Goal: Transaction & Acquisition: Obtain resource

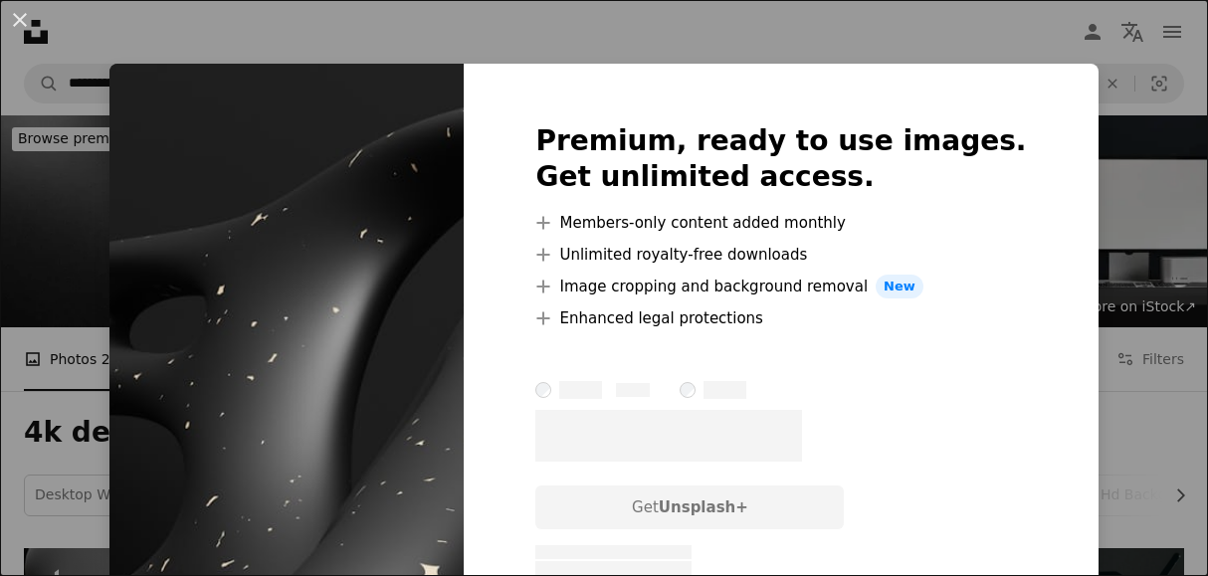
scroll to position [2199, 0]
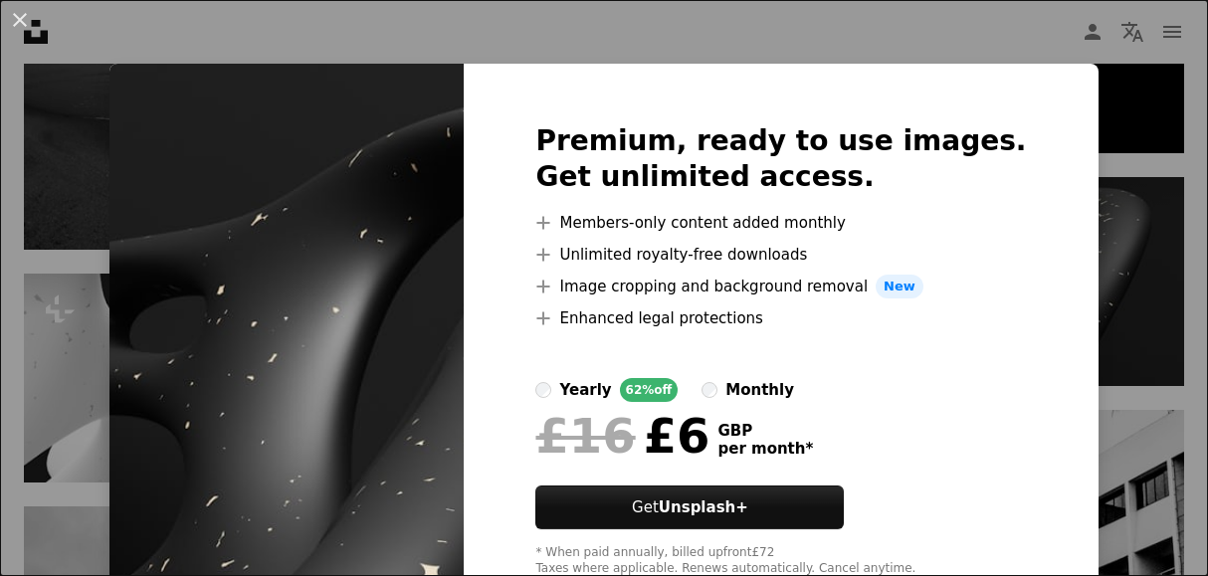
click at [1128, 197] on div "An X shape Premium, ready to use images. Get unlimited access. A plus sign Memb…" at bounding box center [604, 288] width 1208 height 576
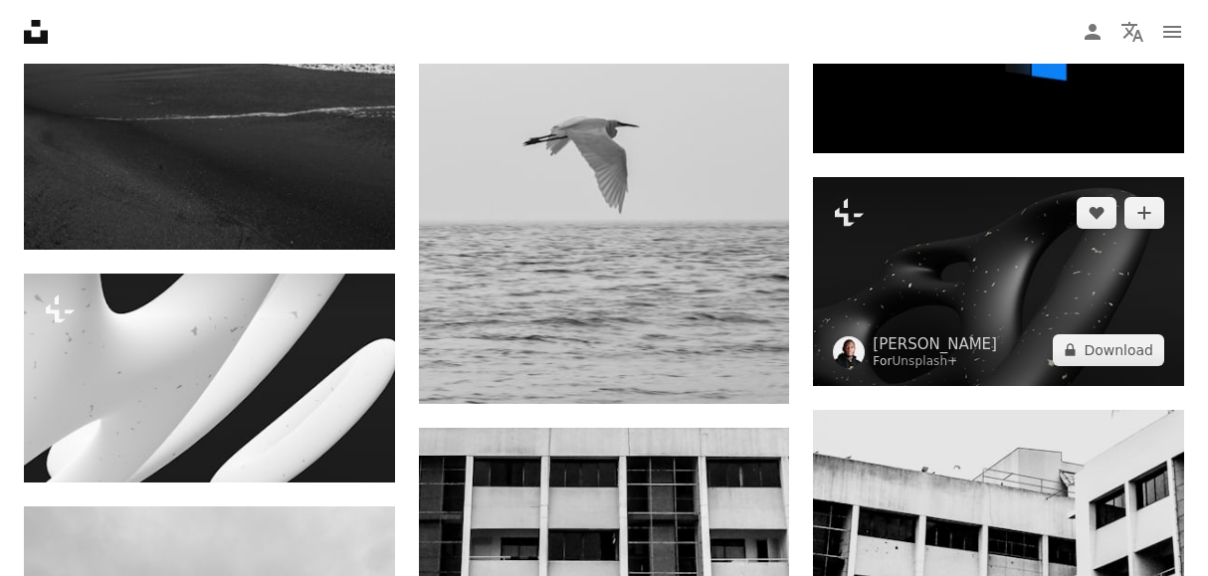
scroll to position [2199, 0]
click at [850, 218] on icon "Plus sign for Unsplash+" at bounding box center [849, 213] width 32 height 32
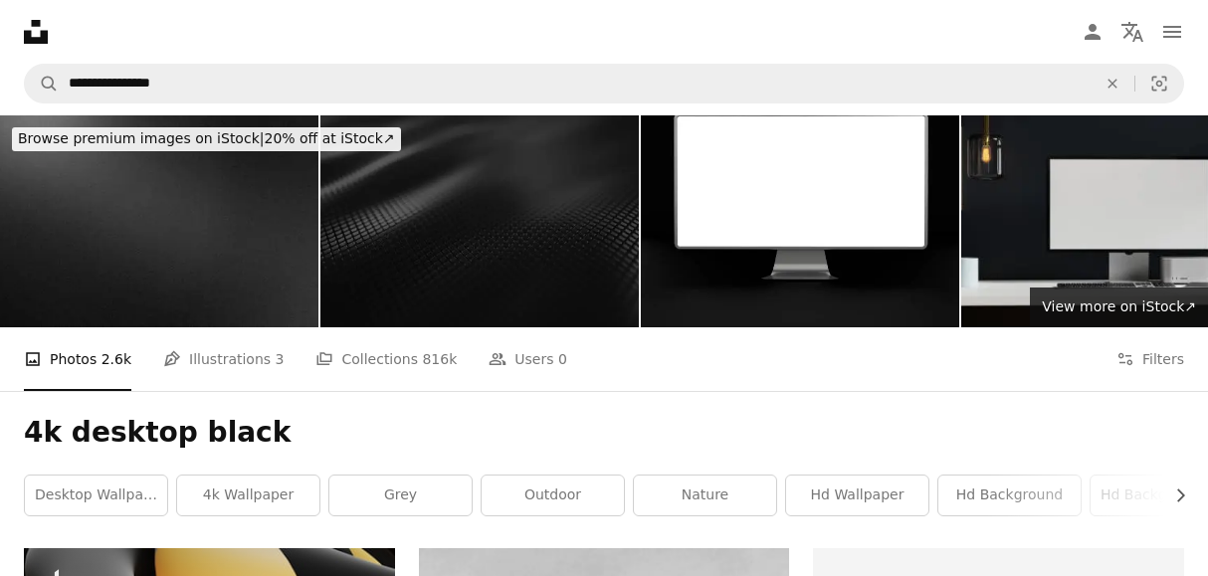
scroll to position [2199, 0]
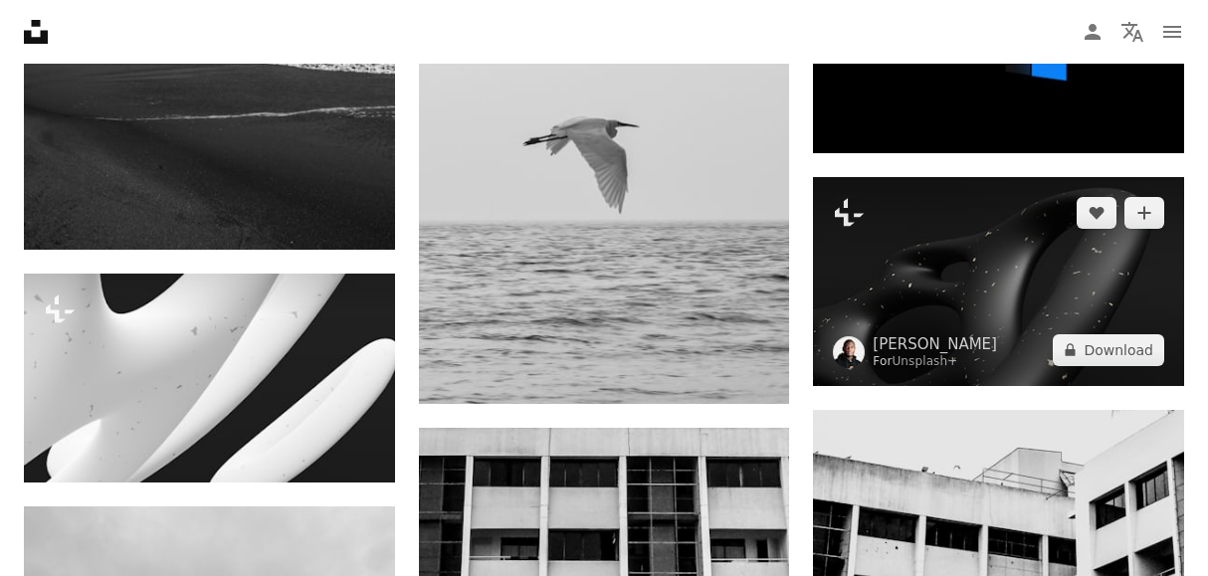
click at [911, 278] on img at bounding box center [998, 281] width 371 height 209
